Goal: Find specific page/section: Find specific page/section

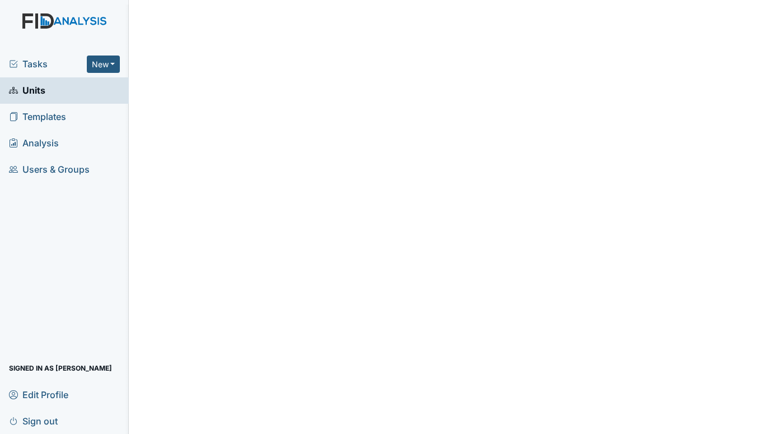
click at [32, 60] on span "Tasks" at bounding box center [48, 63] width 78 height 13
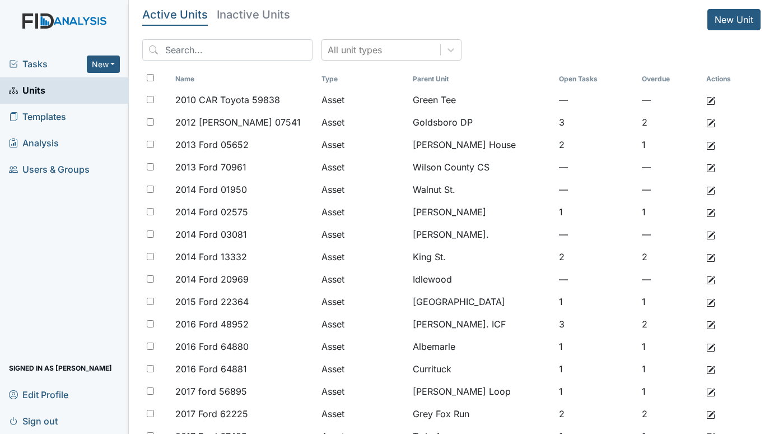
click at [21, 62] on span "Tasks" at bounding box center [48, 63] width 78 height 13
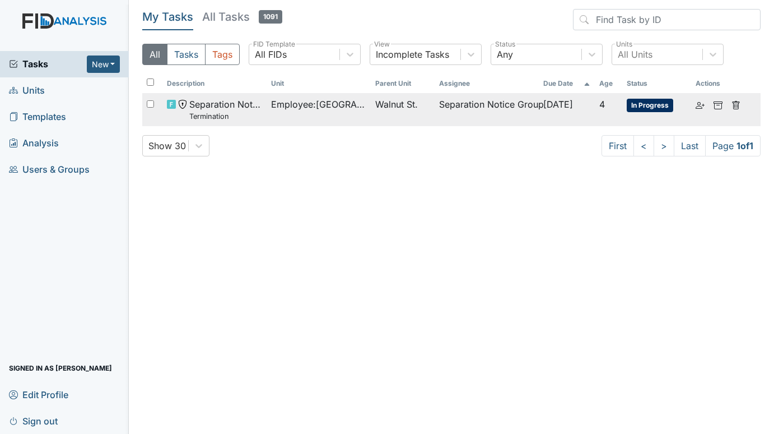
click at [321, 101] on span "Employee : [GEOGRAPHIC_DATA][PERSON_NAME][GEOGRAPHIC_DATA]" at bounding box center [318, 103] width 95 height 13
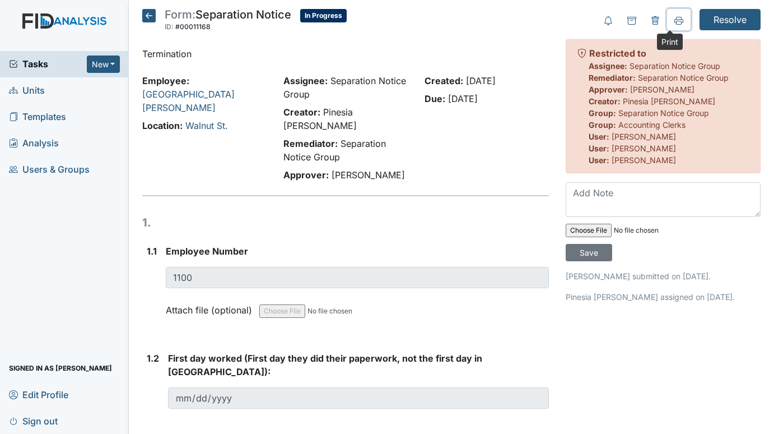
click at [674, 21] on icon at bounding box center [678, 20] width 9 height 6
click at [36, 90] on span "Units" at bounding box center [27, 90] width 36 height 17
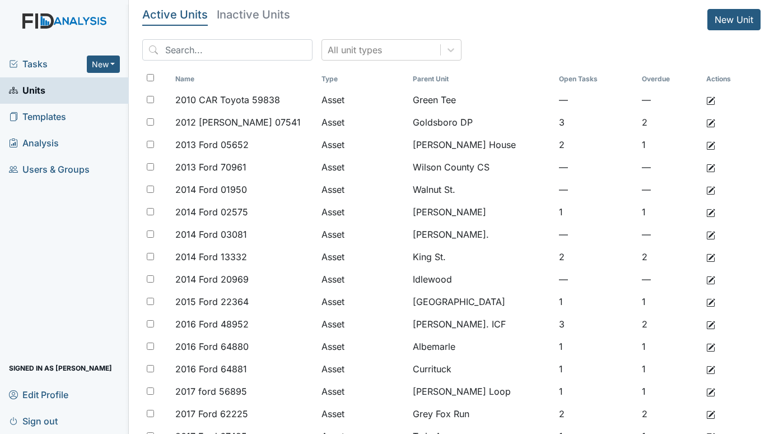
click at [278, 13] on h5 "Inactive Units" at bounding box center [253, 14] width 73 height 11
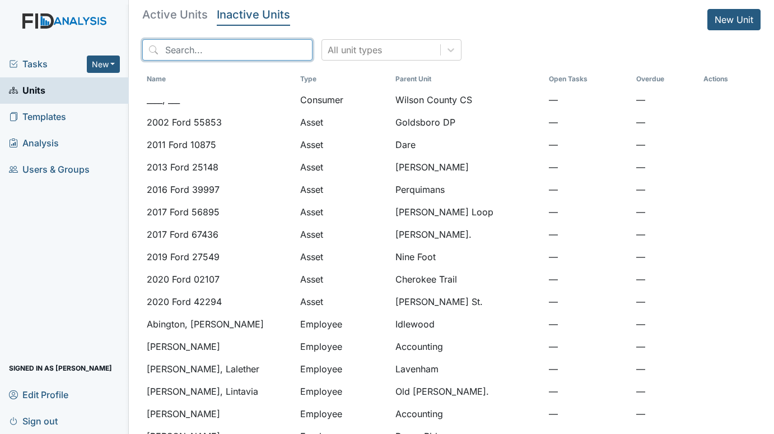
click at [233, 48] on input "search" at bounding box center [227, 49] width 170 height 21
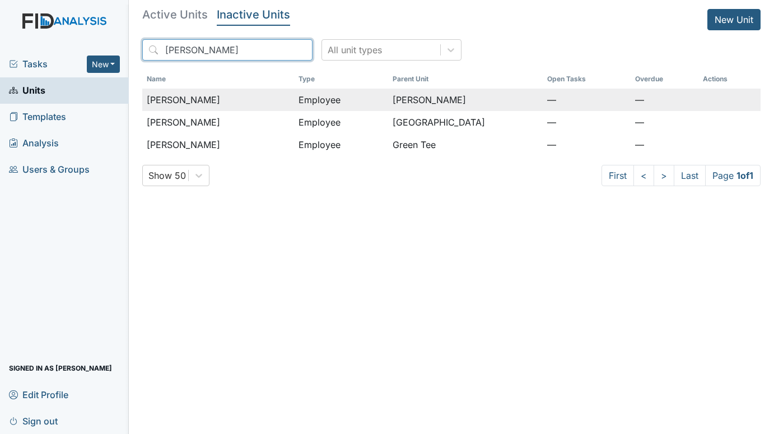
type input "MCGEE"
click at [234, 98] on div "[PERSON_NAME]" at bounding box center [218, 99] width 143 height 13
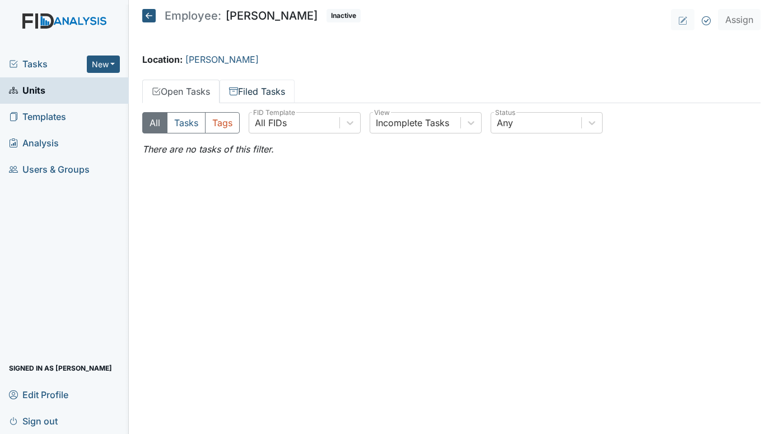
click at [269, 90] on link "Filed Tasks" at bounding box center [257, 92] width 75 height 24
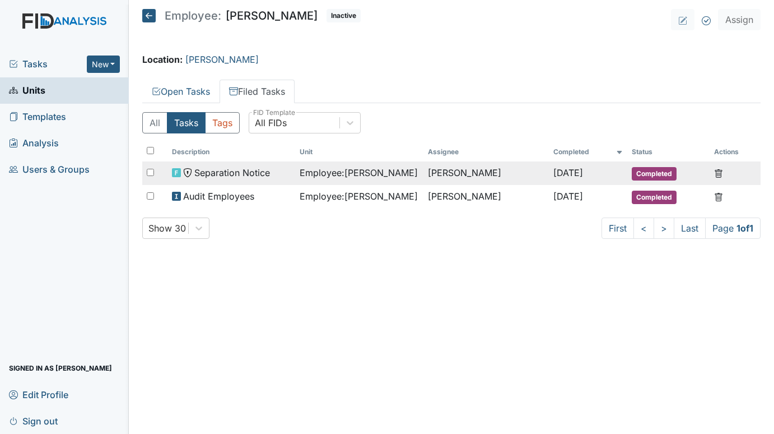
click at [244, 169] on span "Separation Notice" at bounding box center [232, 172] width 76 height 13
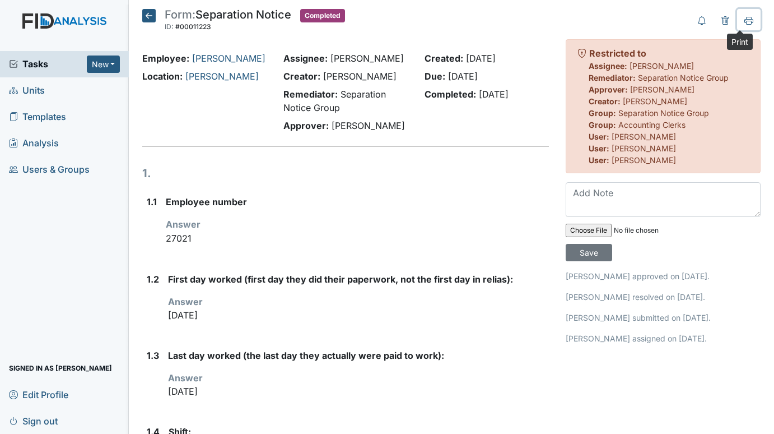
click at [744, 19] on icon at bounding box center [748, 20] width 9 height 6
click at [37, 89] on span "Units" at bounding box center [27, 90] width 36 height 17
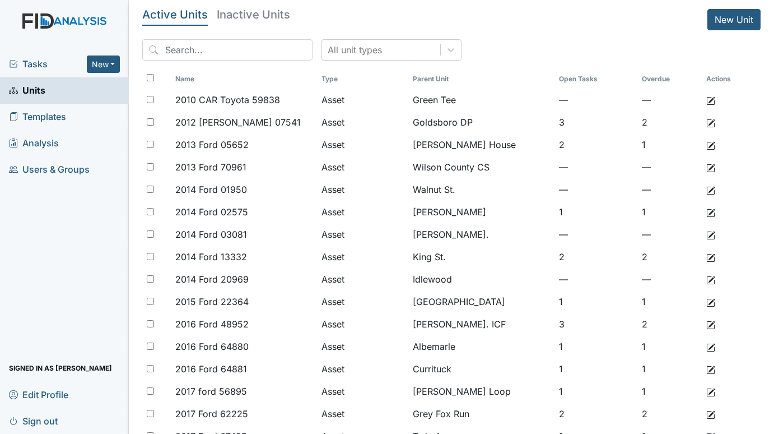
click at [36, 62] on span "Tasks" at bounding box center [48, 63] width 78 height 13
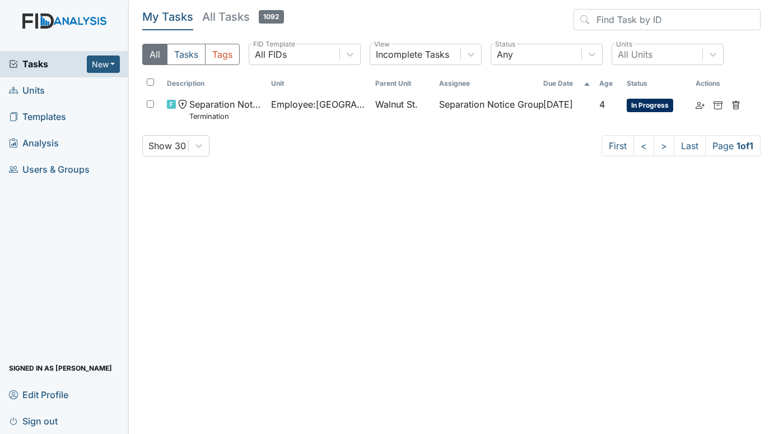
click at [34, 88] on span "Units" at bounding box center [27, 90] width 36 height 17
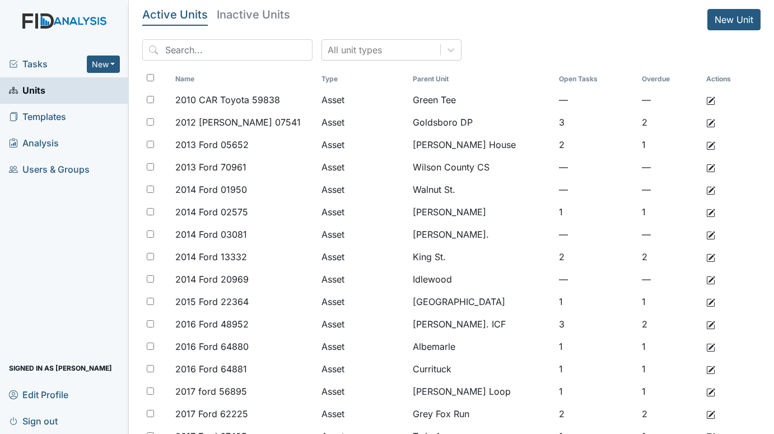
click at [42, 63] on span "Tasks" at bounding box center [48, 63] width 78 height 13
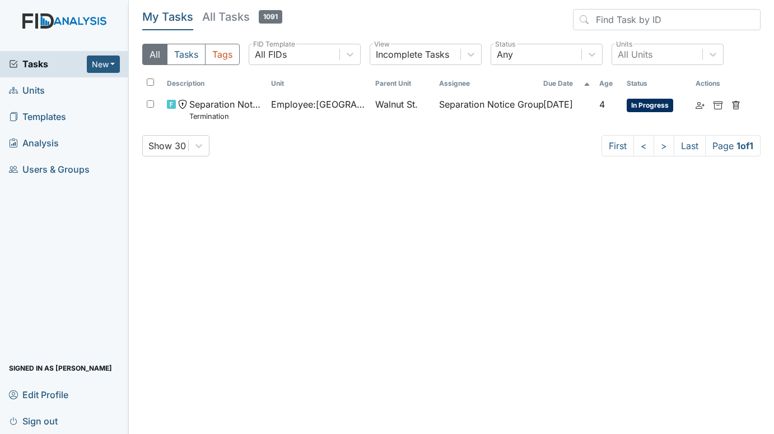
click at [42, 88] on span "Units" at bounding box center [27, 90] width 36 height 17
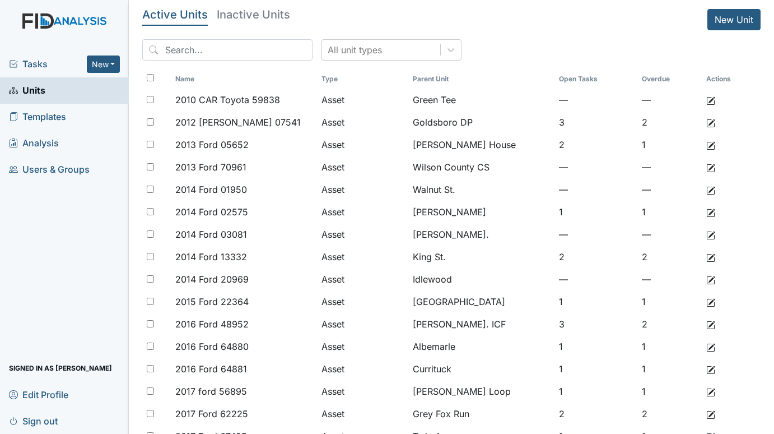
click at [28, 67] on span "Tasks" at bounding box center [48, 63] width 78 height 13
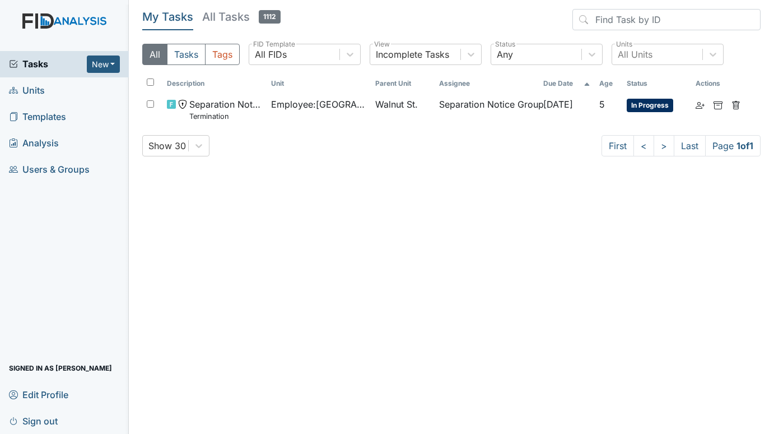
click at [29, 92] on span "Units" at bounding box center [27, 90] width 36 height 17
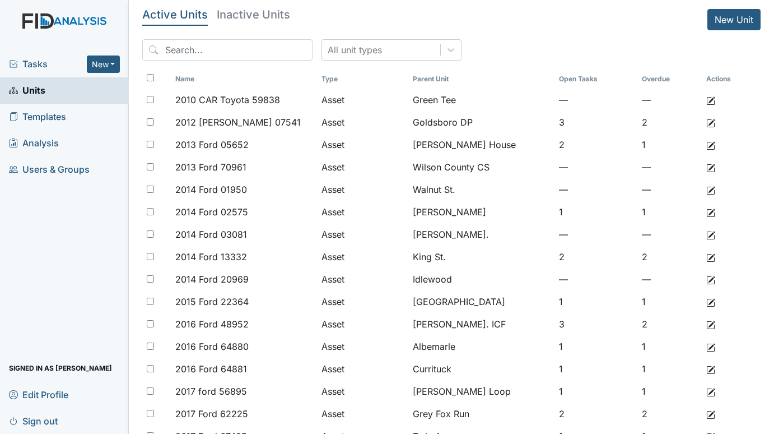
click at [35, 63] on span "Tasks" at bounding box center [48, 63] width 78 height 13
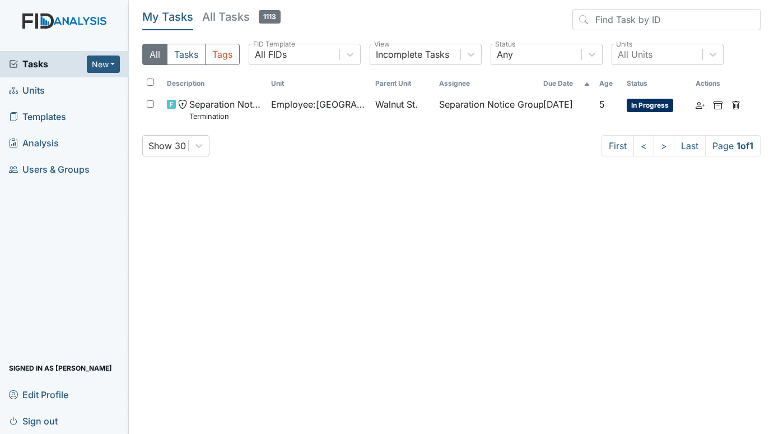
click at [25, 87] on span "Units" at bounding box center [27, 90] width 36 height 17
